Goal: Task Accomplishment & Management: Manage account settings

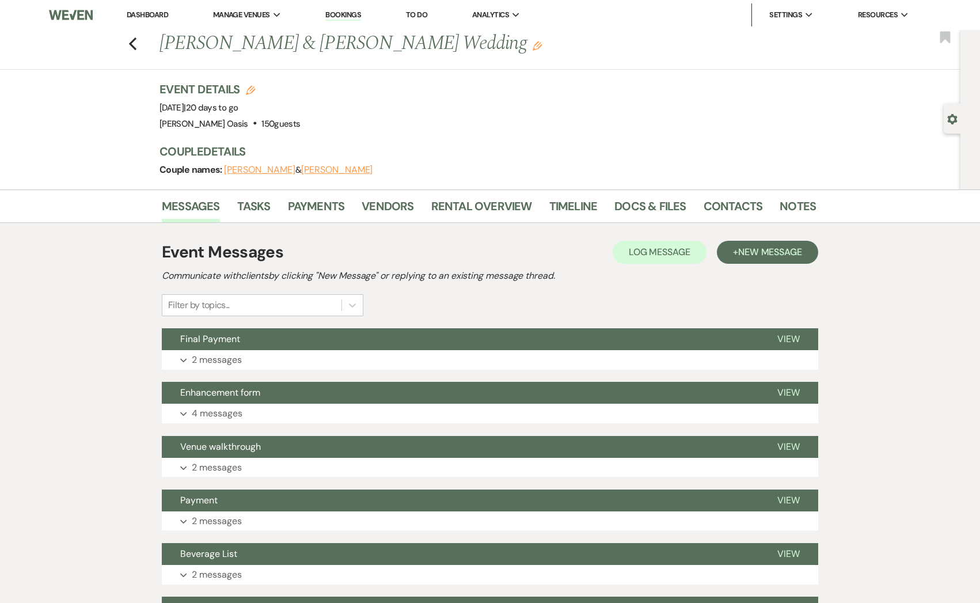
click at [148, 12] on link "Dashboard" at bounding box center [147, 15] width 41 height 10
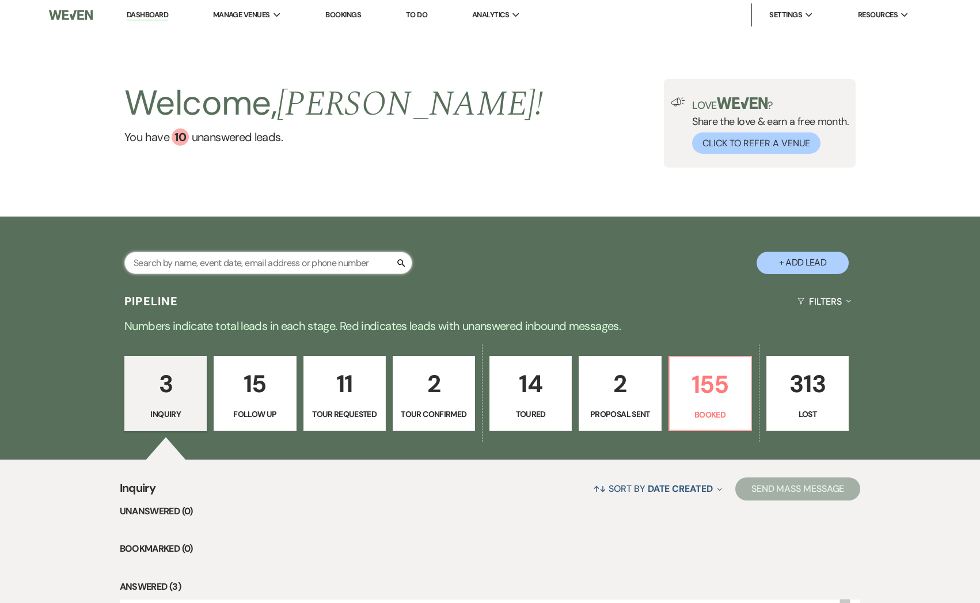
click at [151, 269] on input "text" at bounding box center [268, 263] width 288 height 22
type input "[PERSON_NAME]"
select select "9"
select select "8"
select select "5"
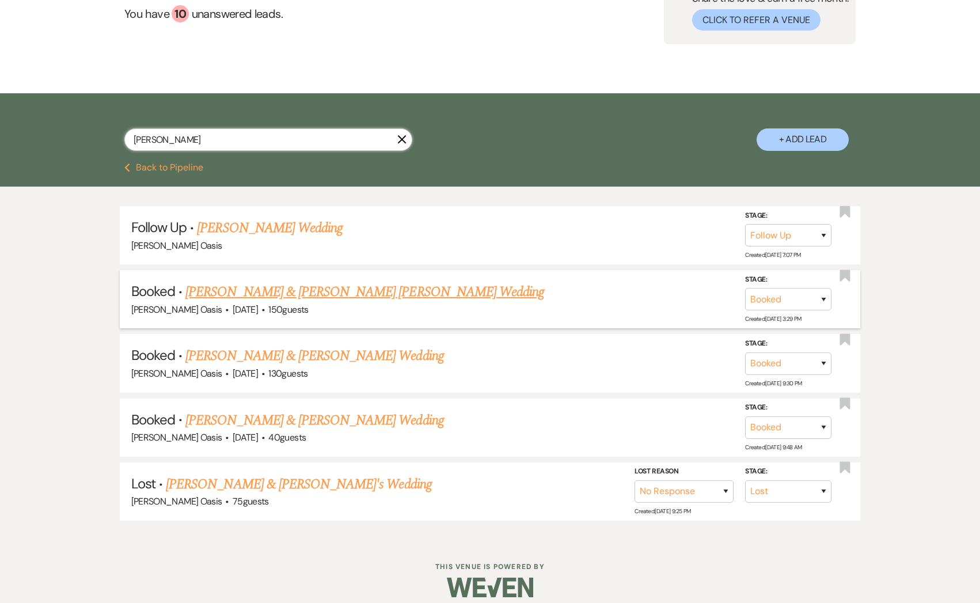
scroll to position [124, 0]
type input "[PERSON_NAME]"
click at [288, 355] on link "[PERSON_NAME] & [PERSON_NAME] Wedding" at bounding box center [314, 355] width 258 height 21
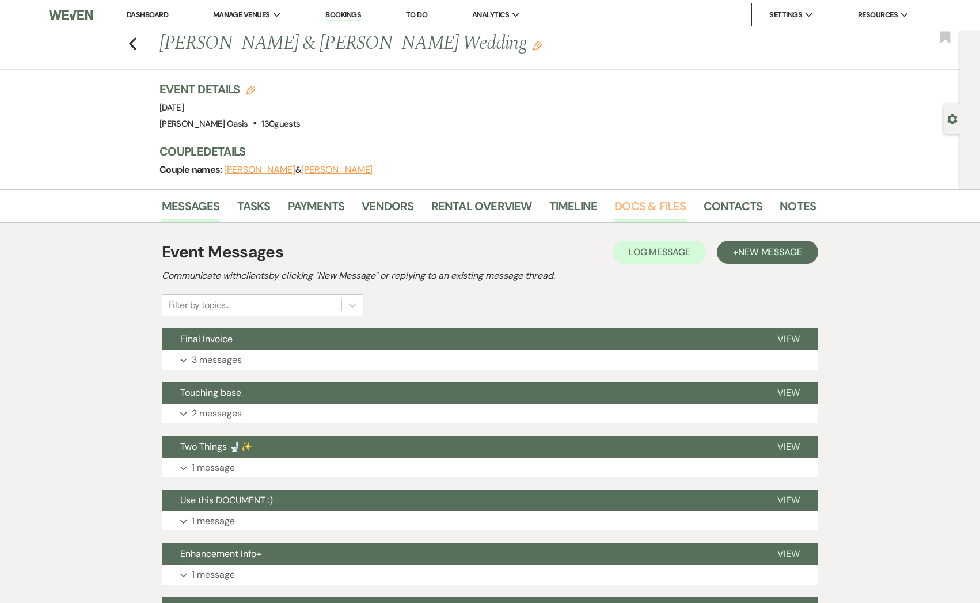
click at [657, 196] on li "Docs & Files" at bounding box center [658, 209] width 89 height 28
click at [657, 200] on link "Docs & Files" at bounding box center [649, 209] width 71 height 25
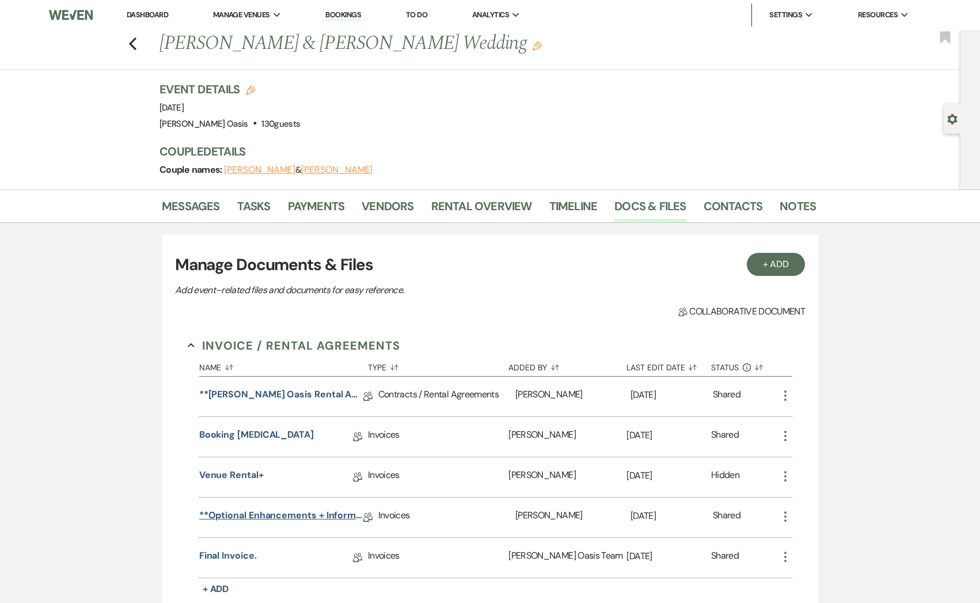
click at [248, 516] on link "**Optional Enhancements + Information**" at bounding box center [281, 517] width 164 height 18
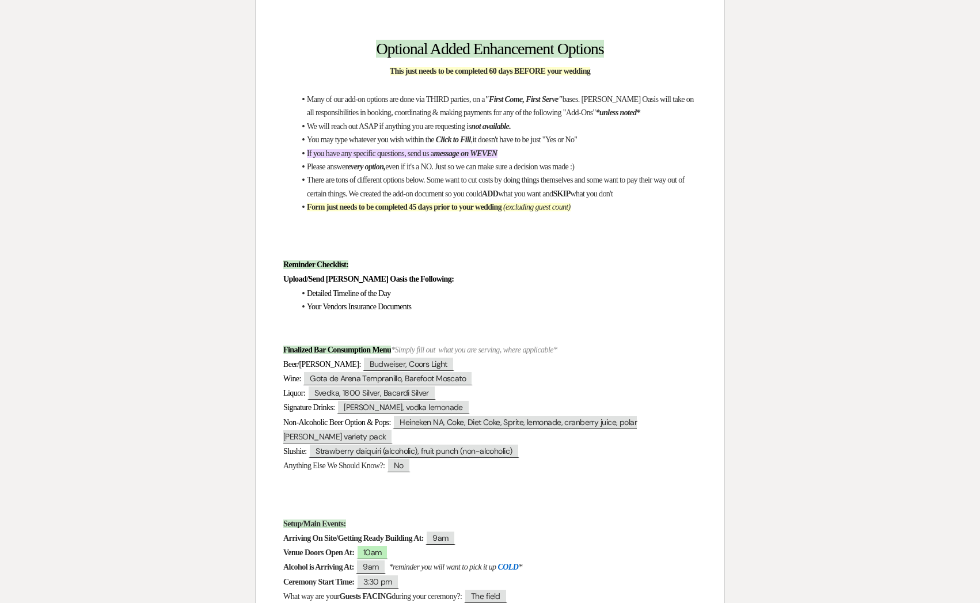
scroll to position [240, 0]
